Goal: Communication & Community: Answer question/provide support

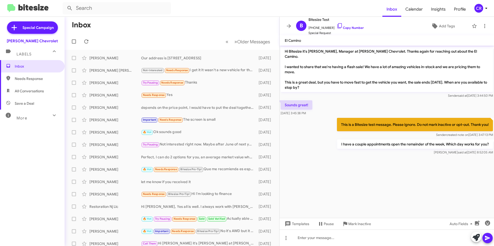
click at [33, 92] on span "All Conversations" at bounding box center [29, 91] width 29 height 5
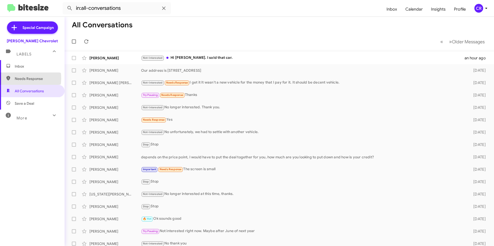
click at [21, 78] on span "Needs Response" at bounding box center [37, 78] width 44 height 5
type input "in:needs-response"
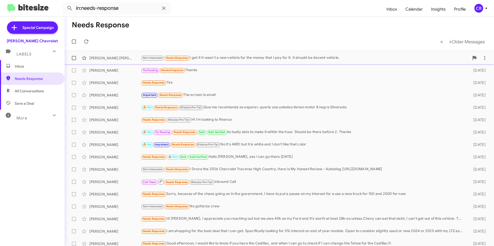
click at [235, 60] on div "Not-Interested Needs Response I get it It wasn't a new vehicle for the money th…" at bounding box center [305, 58] width 328 height 6
